Goal: Information Seeking & Learning: Find specific fact

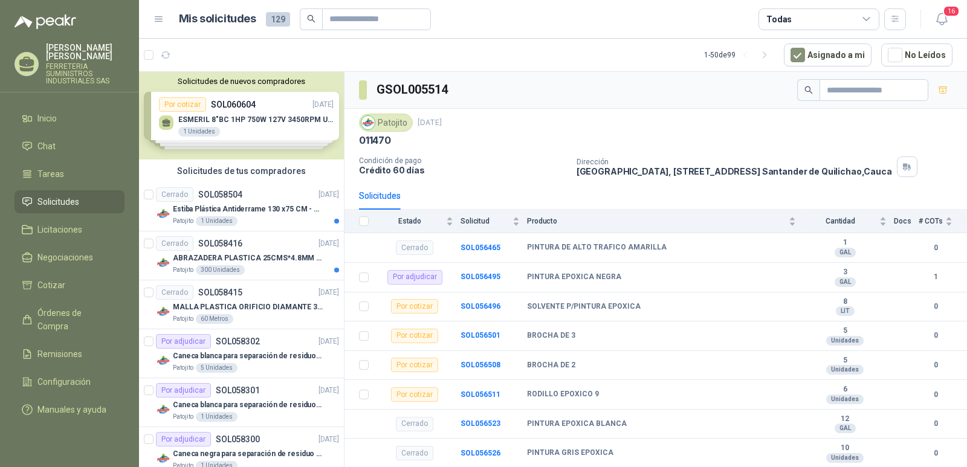
scroll to position [1088, 0]
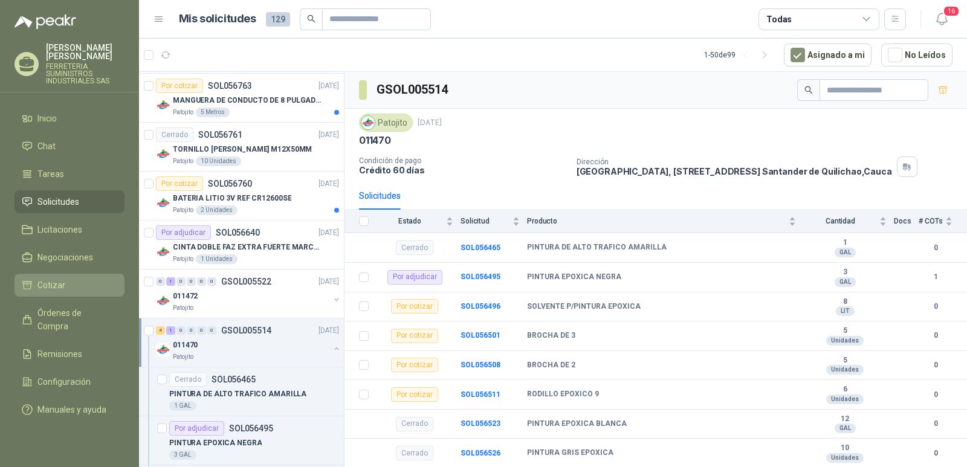
click at [61, 283] on span "Cotizar" at bounding box center [51, 285] width 28 height 13
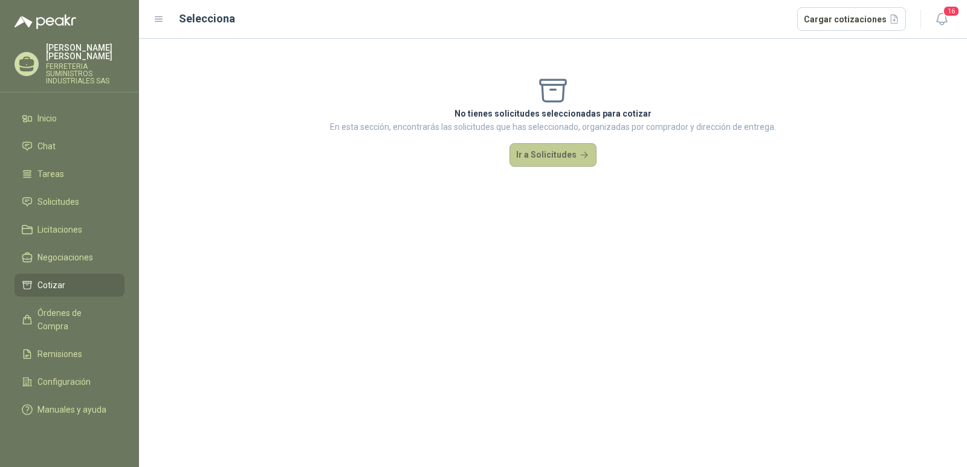
click at [544, 149] on button "Ir a Solicitudes" at bounding box center [552, 155] width 87 height 24
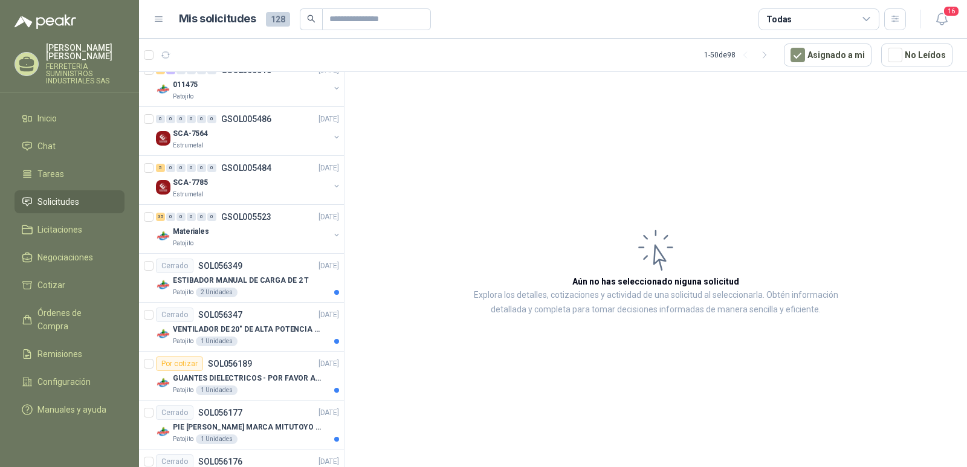
scroll to position [1571, 0]
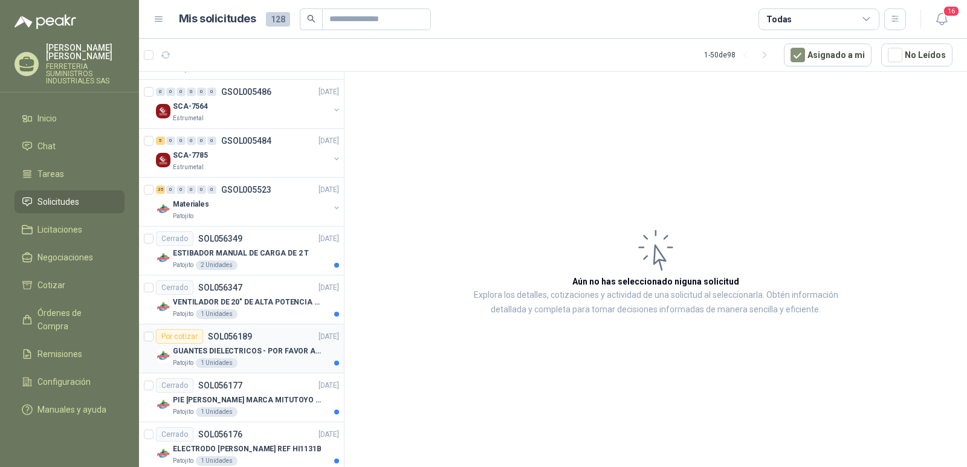
click at [228, 350] on p "GUANTES DIELECTRICOS - POR FAVOR ADJUNTAR SU FICHA TECNICA" at bounding box center [248, 351] width 150 height 11
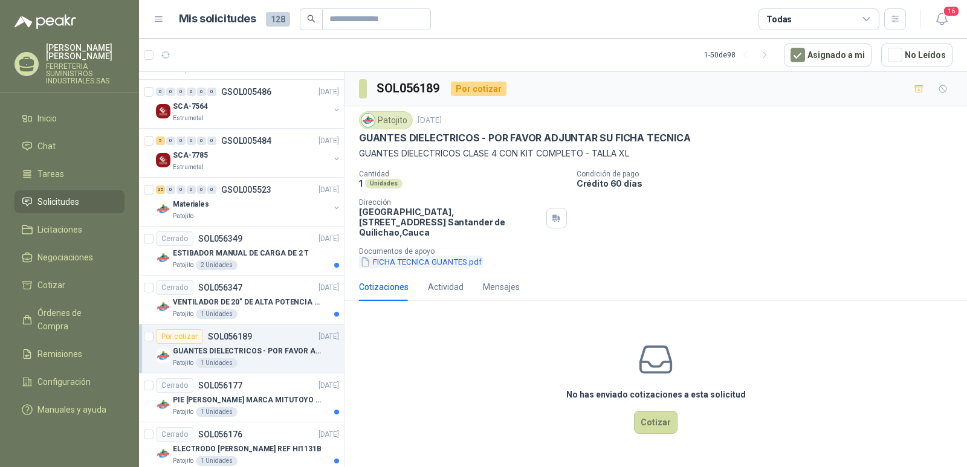
click at [416, 256] on button "FICHA TECNICA GUANTES.pdf" at bounding box center [421, 262] width 124 height 13
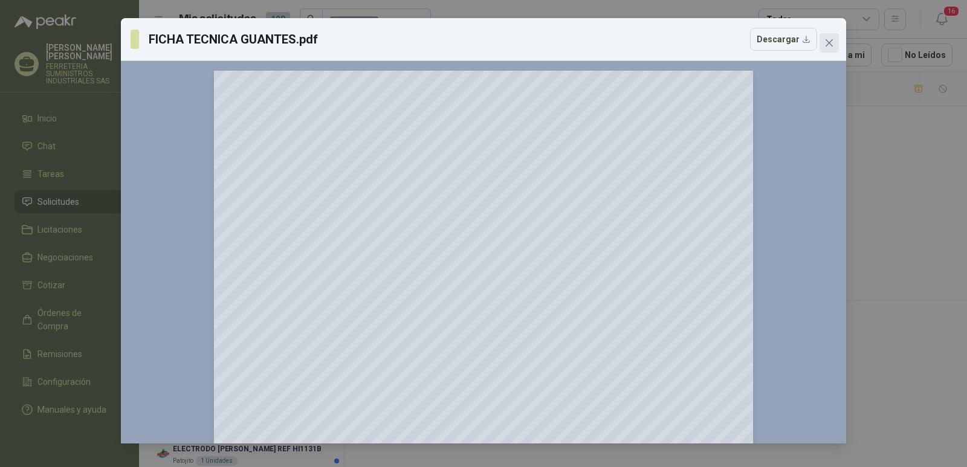
click at [824, 45] on span "Close" at bounding box center [828, 43] width 19 height 10
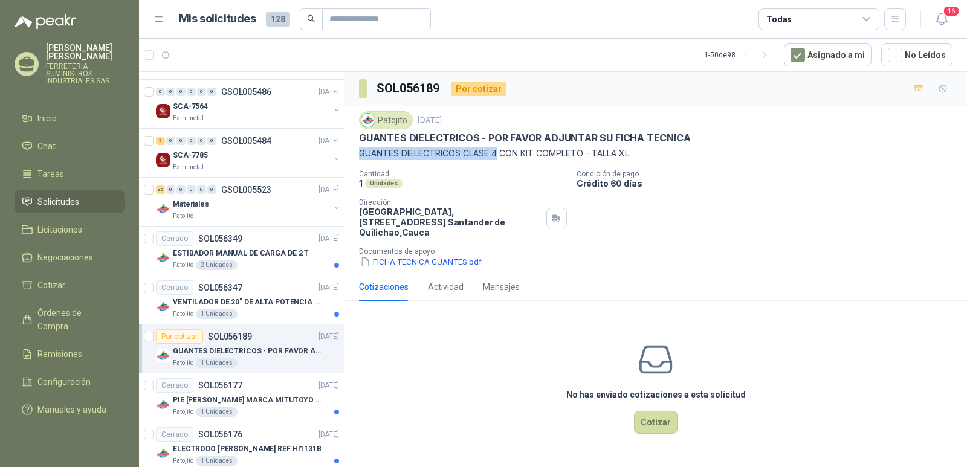
drag, startPoint x: 500, startPoint y: 155, endPoint x: 361, endPoint y: 175, distance: 141.0
click at [357, 152] on div "Patojito [DATE] GUANTES DIELECTRICOS - POR FAVOR ADJUNTAR SU FICHA TECNICA GUAN…" at bounding box center [655, 189] width 622 height 167
copy p "GUANTES DIELECTRICOS CLASE 4"
drag, startPoint x: 638, startPoint y: 149, endPoint x: 596, endPoint y: 155, distance: 42.2
click at [596, 155] on p "GUANTES DIELECTRICOS CLASE 4 CON KIT COMPLETO - TALLA XL" at bounding box center [655, 153] width 593 height 13
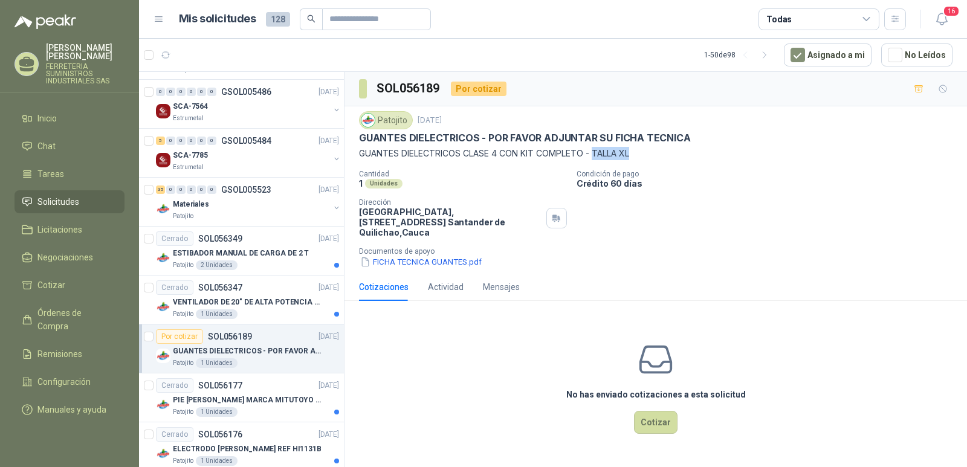
copy p "TALLA XL"
click at [398, 256] on button "FICHA TECNICA GUANTES.pdf" at bounding box center [421, 262] width 124 height 13
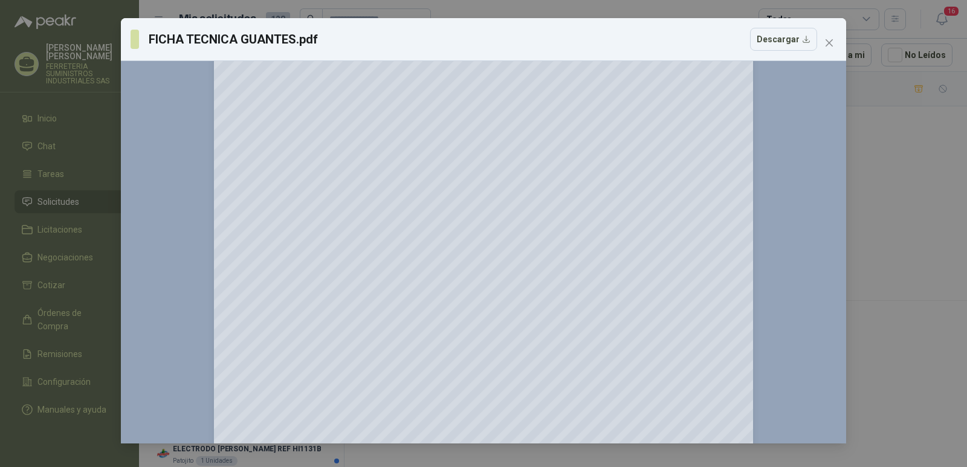
scroll to position [181, 0]
click at [828, 44] on icon "close" at bounding box center [828, 42] width 7 height 7
